Goal: Navigation & Orientation: Find specific page/section

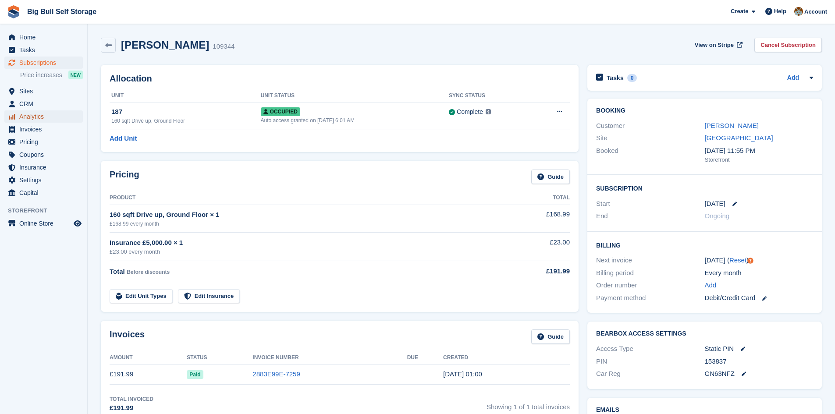
click at [34, 116] on span "Analytics" at bounding box center [45, 116] width 53 height 12
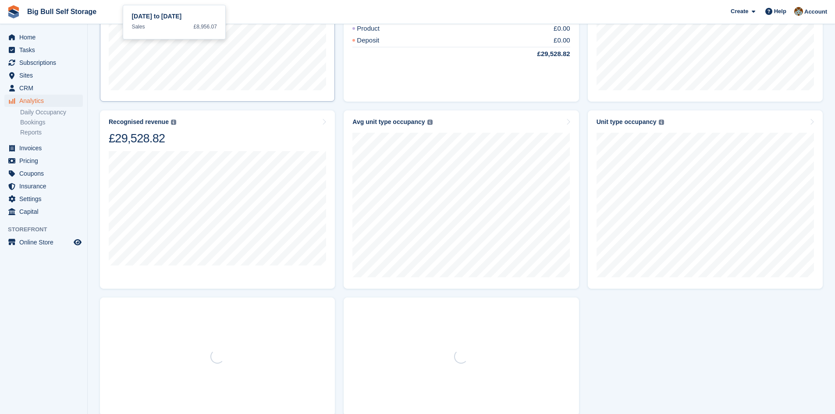
scroll to position [427, 0]
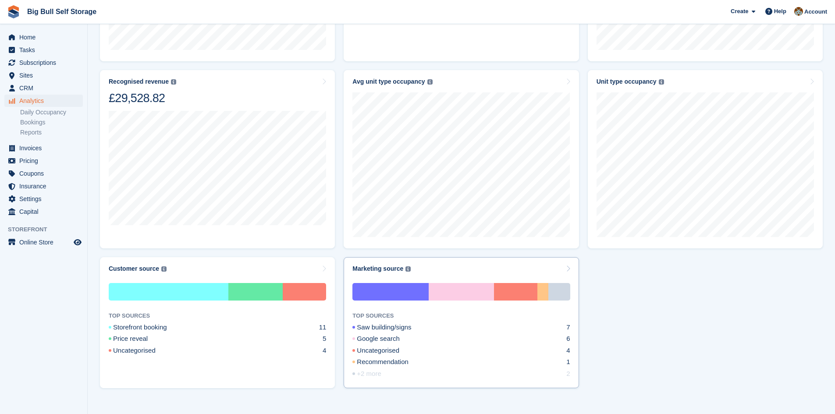
click at [549, 266] on div "Marketing source The marketing source of previous or current customers." at bounding box center [460, 268] width 217 height 7
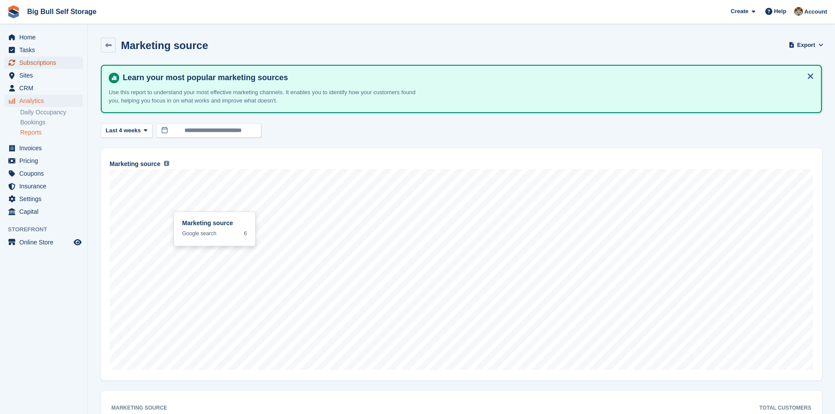
click at [42, 59] on span "Subscriptions" at bounding box center [45, 63] width 53 height 12
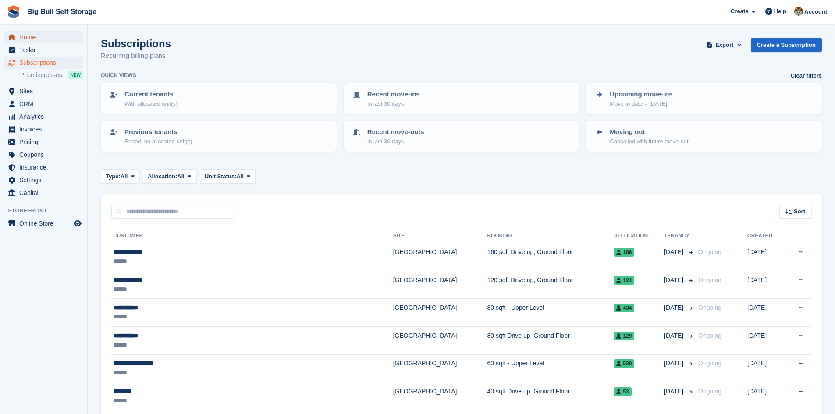
click at [29, 34] on span "Home" at bounding box center [45, 37] width 53 height 12
